Goal: Navigation & Orientation: Go to known website

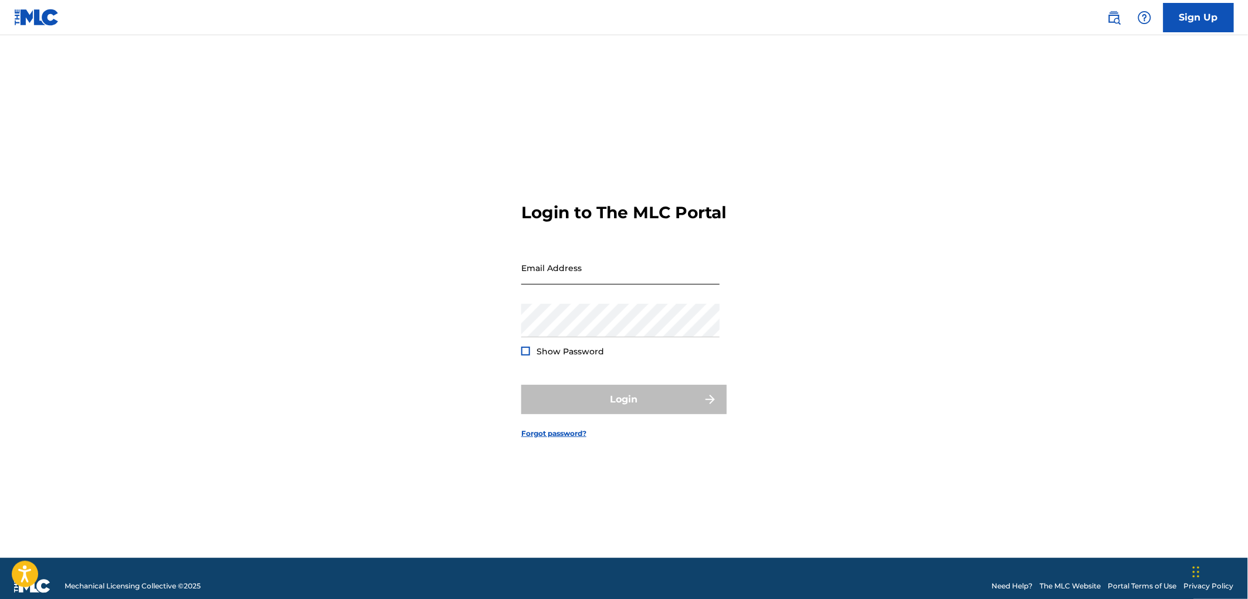
click at [608, 279] on input "Email Address" at bounding box center [620, 267] width 198 height 33
type input "[PERSON_NAME][EMAIL_ADDRESS][DOMAIN_NAME]"
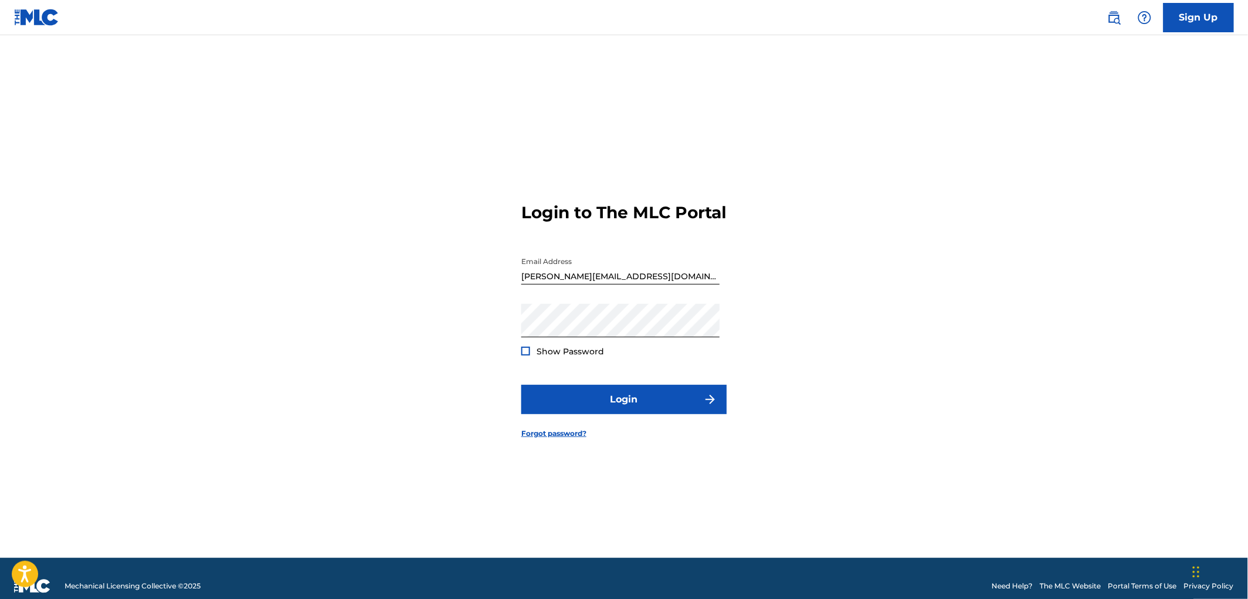
click at [527, 356] on div at bounding box center [525, 351] width 9 height 9
click at [612, 403] on button "Login" at bounding box center [623, 399] width 205 height 29
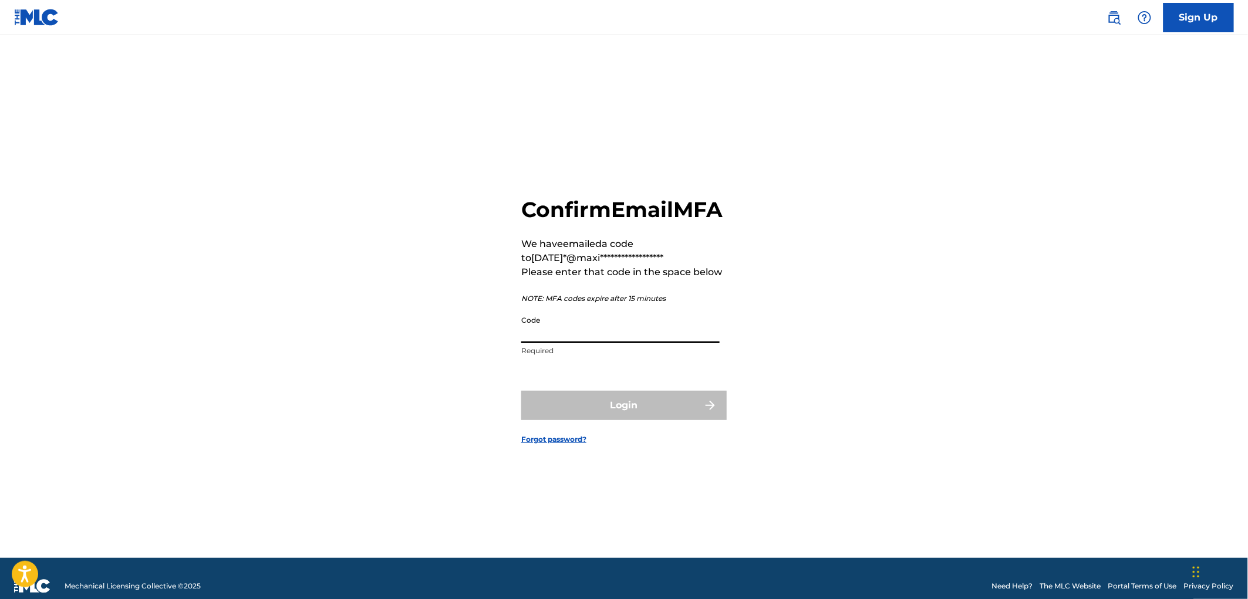
click at [532, 343] on input "Code" at bounding box center [620, 326] width 198 height 33
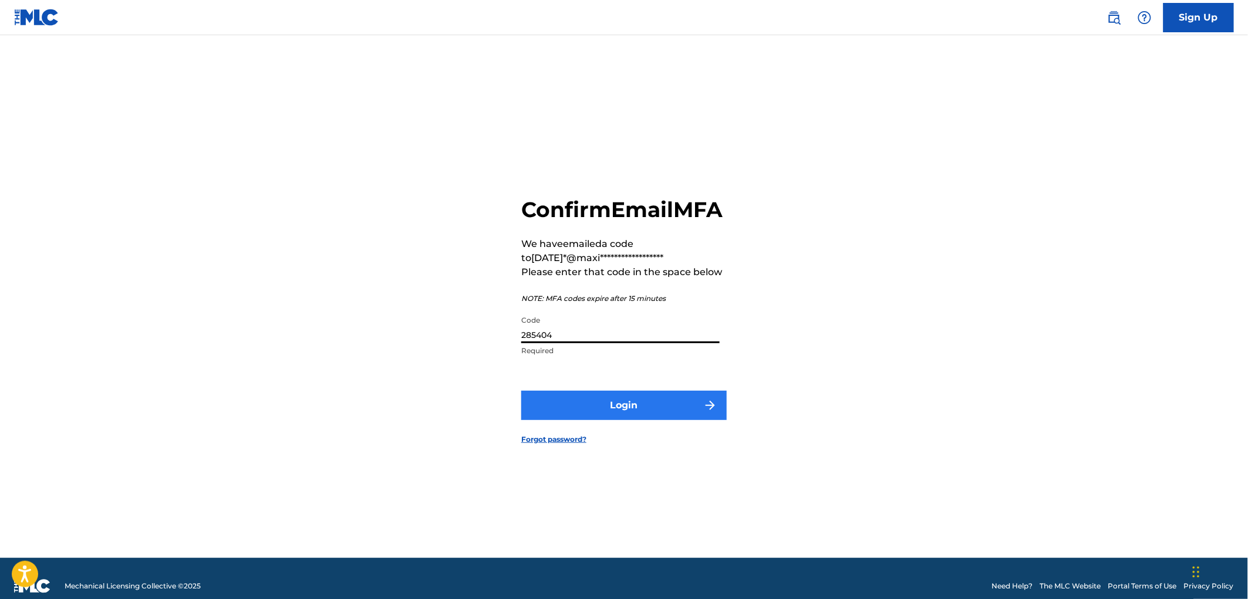
type input "285404"
click at [616, 420] on button "Login" at bounding box center [623, 405] width 205 height 29
